Goal: Information Seeking & Learning: Understand process/instructions

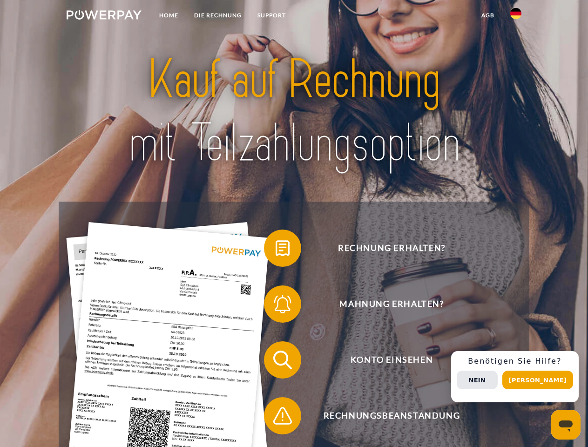
click at [104, 16] on img at bounding box center [104, 14] width 75 height 9
click at [515, 16] on img at bounding box center [515, 13] width 11 height 11
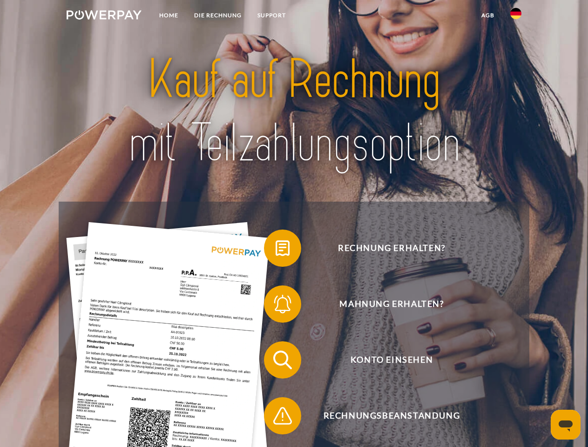
click at [487, 15] on link "agb" at bounding box center [487, 15] width 29 height 17
click at [275, 250] on span at bounding box center [268, 248] width 47 height 47
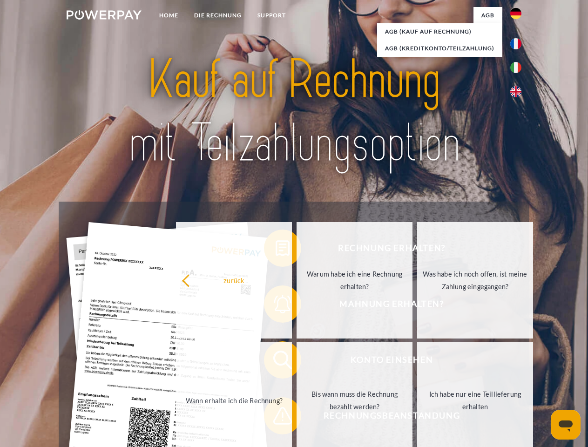
click at [275, 306] on div "Rechnung erhalten? Mahnung erhalten? Konto einsehen" at bounding box center [294, 387] width 470 height 372
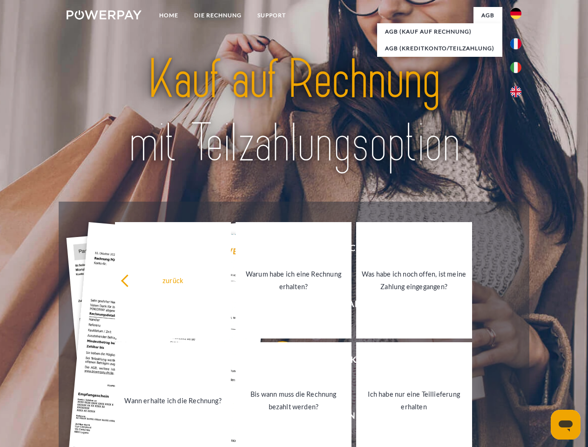
click at [275, 361] on link "Bis wann muss die Rechnung bezahlt werden?" at bounding box center [293, 400] width 116 height 116
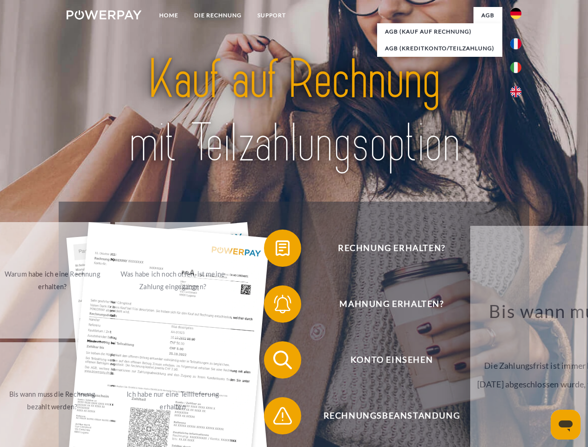
click at [275, 417] on span at bounding box center [268, 415] width 47 height 47
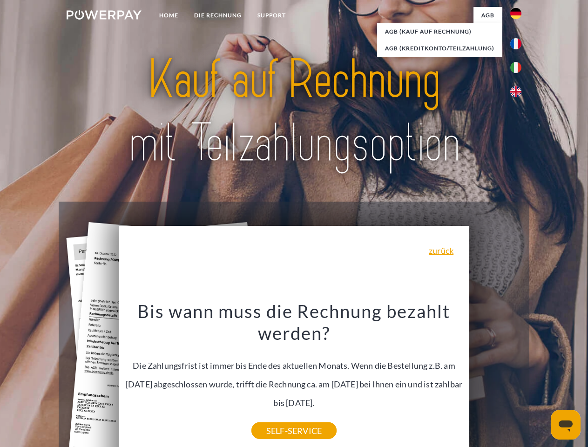
click at [518, 376] on div "Rechnung erhalten? Mahnung erhalten? Konto einsehen" at bounding box center [294, 387] width 470 height 372
click at [495, 378] on span "Konto einsehen" at bounding box center [391, 359] width 228 height 37
click at [541, 380] on header "Home DIE RECHNUNG SUPPORT" at bounding box center [294, 321] width 588 height 642
